Goal: Information Seeking & Learning: Check status

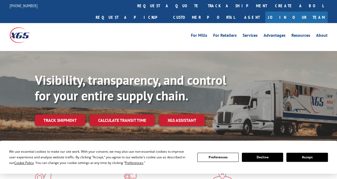
click at [64, 115] on div "Visibility, transparency, and control for your entire supply chain. Track shipm…" at bounding box center [186, 109] width 302 height 75
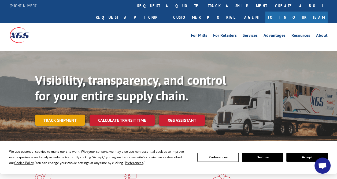
click at [77, 115] on link "Track shipment" at bounding box center [60, 120] width 50 height 11
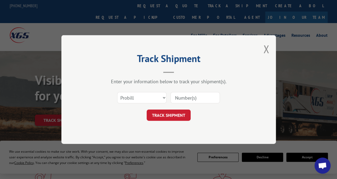
click at [183, 98] on input at bounding box center [195, 97] width 49 height 11
paste input "17463502"
type input "17463502"
click at [176, 115] on button "TRACK SHIPMENT" at bounding box center [169, 114] width 44 height 11
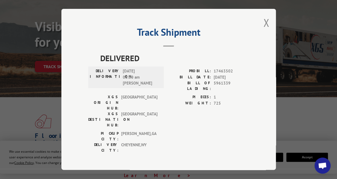
scroll to position [134, 0]
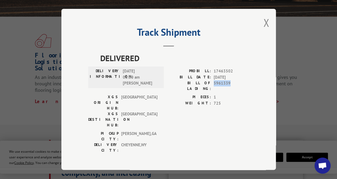
drag, startPoint x: 213, startPoint y: 86, endPoint x: 230, endPoint y: 87, distance: 16.4
click at [230, 87] on div "BILL OF LADING: 5961339" at bounding box center [209, 85] width 81 height 11
copy span "5961339"
click at [265, 25] on button "Close modal" at bounding box center [267, 23] width 6 height 14
